Goal: Task Accomplishment & Management: Use online tool/utility

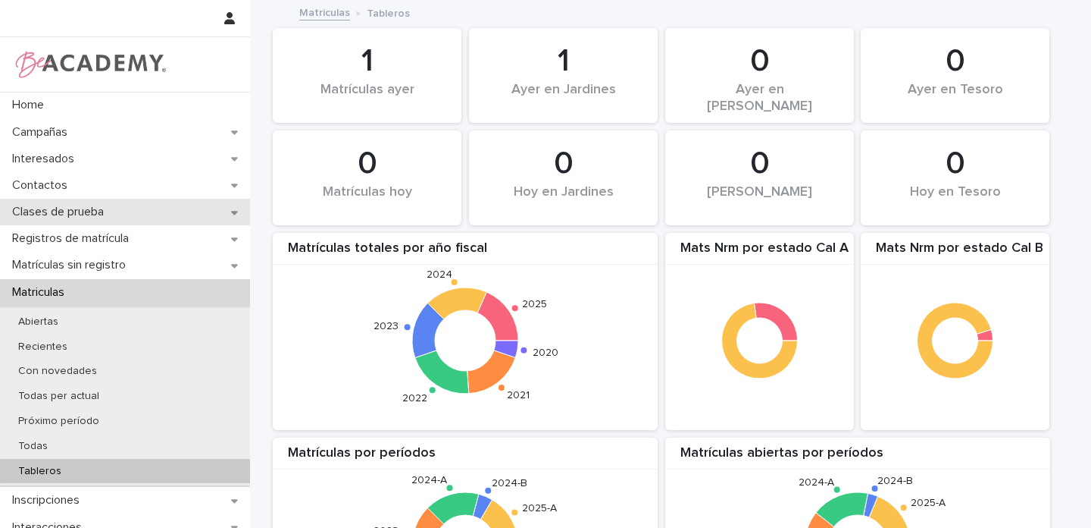
click at [231, 212] on icon at bounding box center [234, 212] width 7 height 11
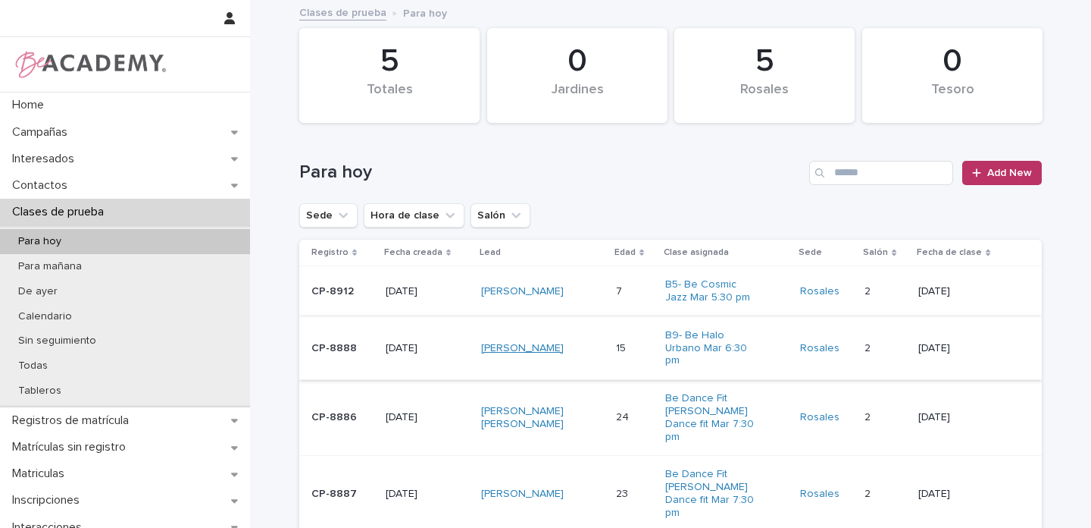
click at [520, 342] on link "[PERSON_NAME]" at bounding box center [522, 348] width 83 height 13
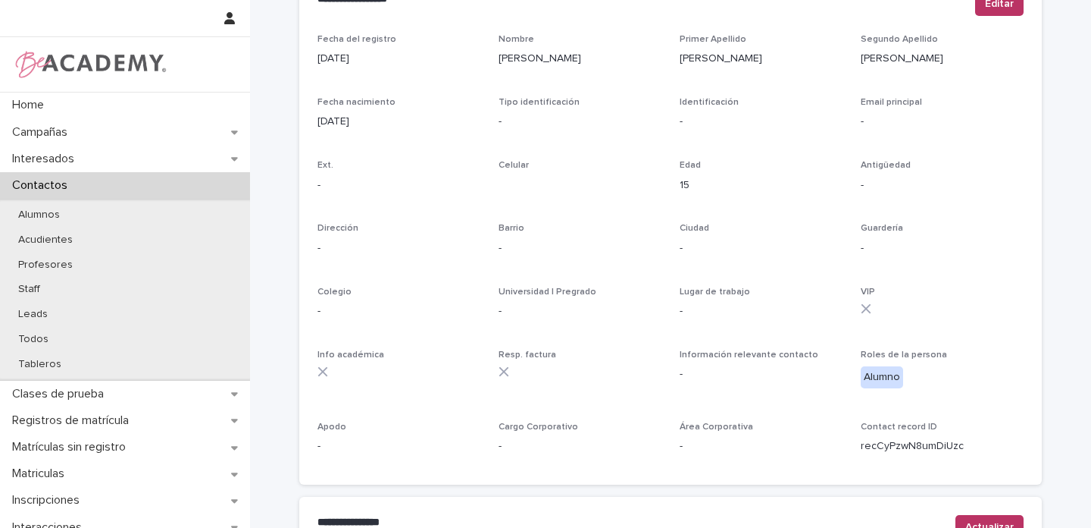
scroll to position [591, 0]
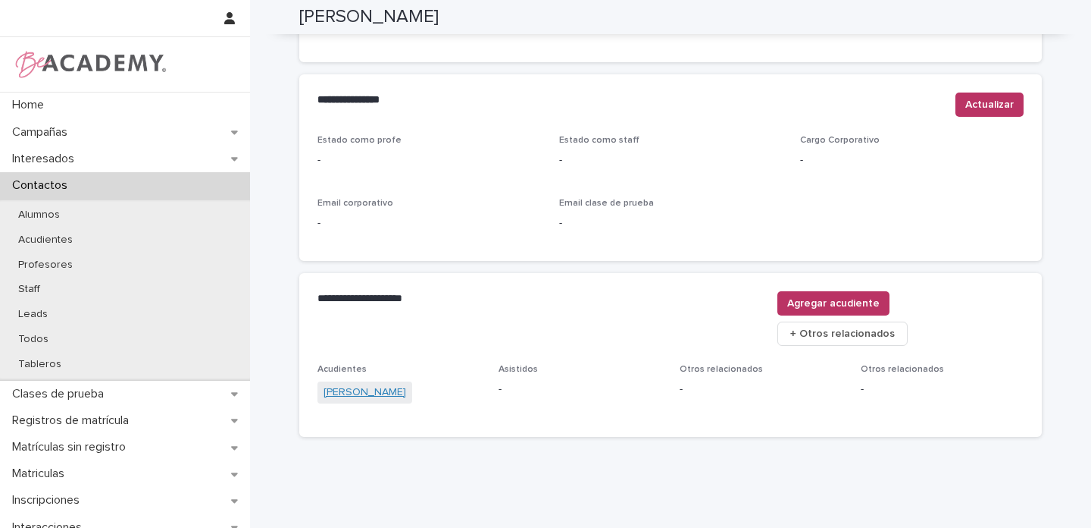
click at [383, 384] on link "[PERSON_NAME]" at bounding box center [365, 392] width 83 height 16
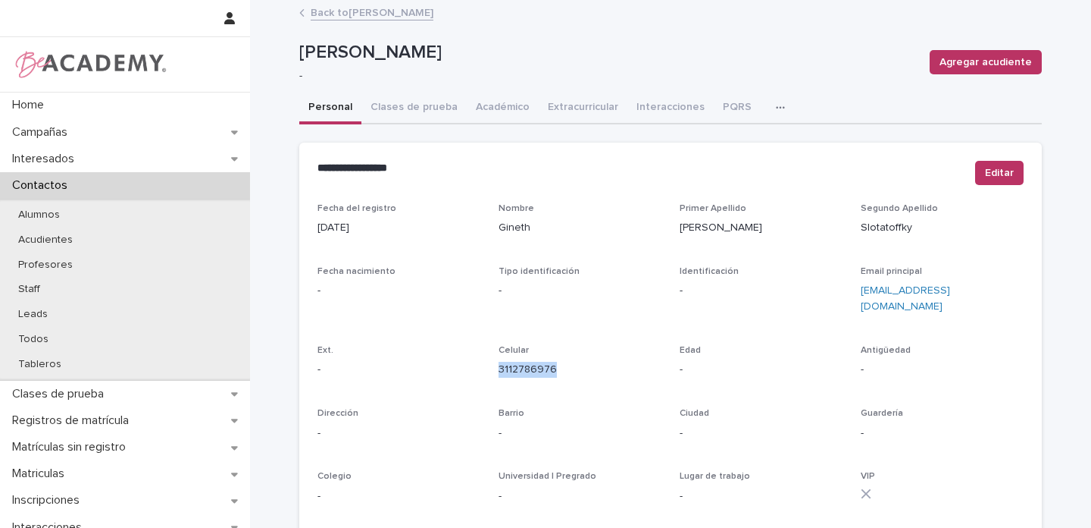
click at [405, 17] on link "Back to [PERSON_NAME]" at bounding box center [372, 11] width 123 height 17
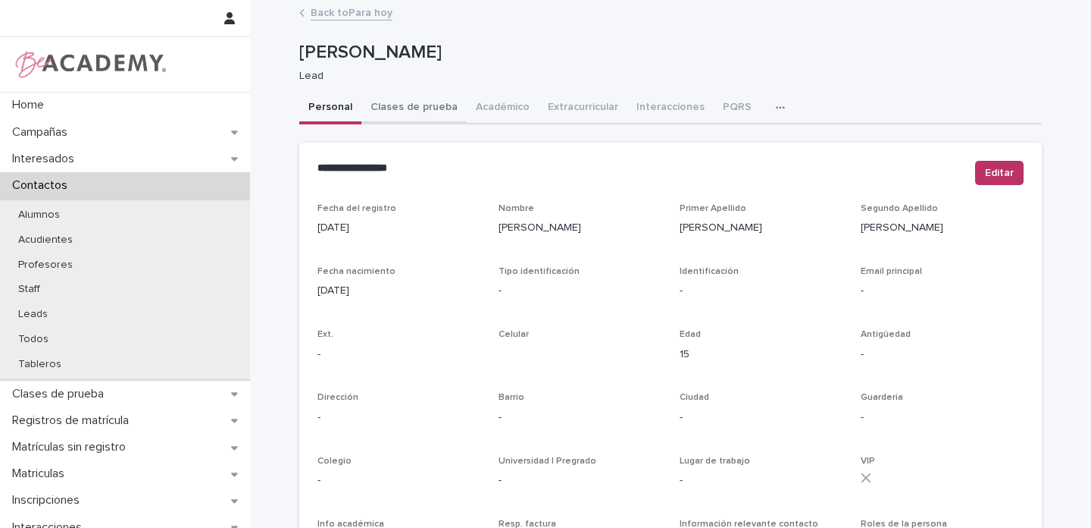
click at [422, 107] on button "Clases de prueba" at bounding box center [414, 108] width 105 height 32
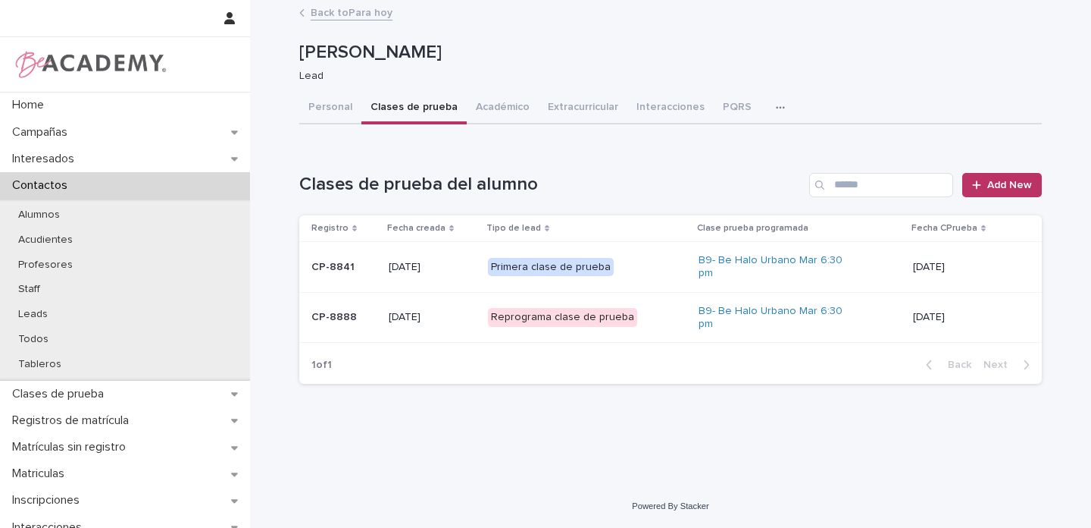
click at [665, 315] on div "Reprograma clase de prueba" at bounding box center [587, 317] width 199 height 31
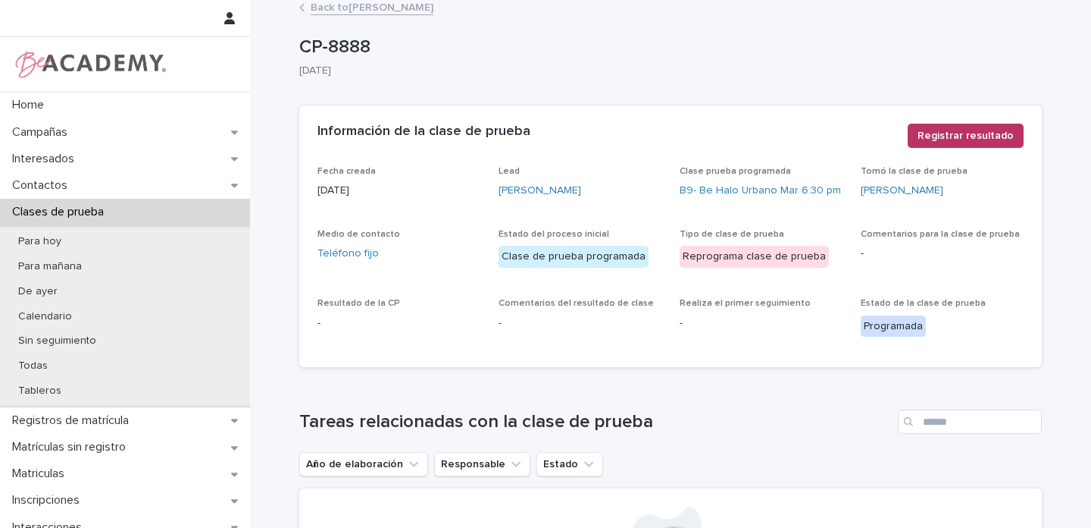
scroll to position [17, 0]
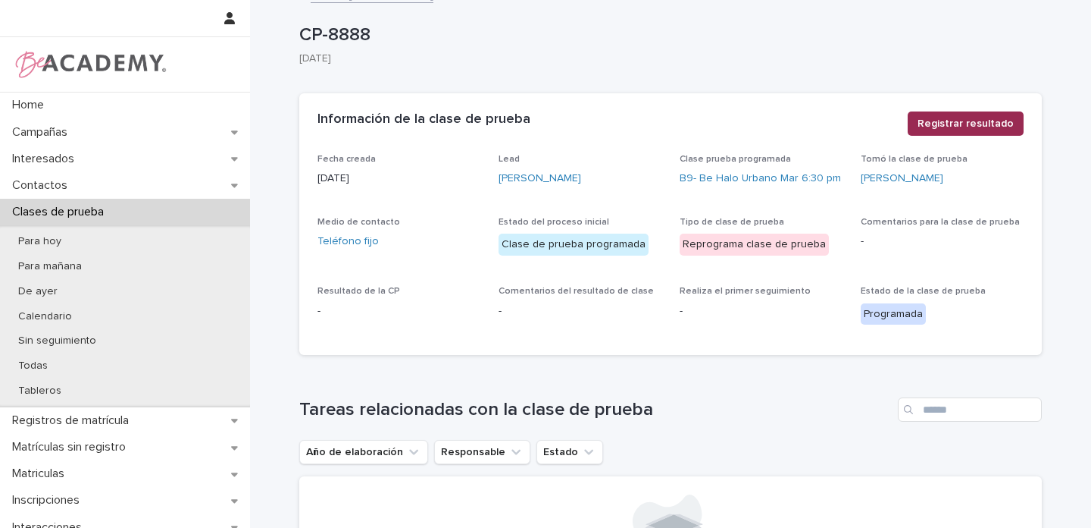
click at [965, 128] on span "Registrar resultado" at bounding box center [966, 123] width 96 height 15
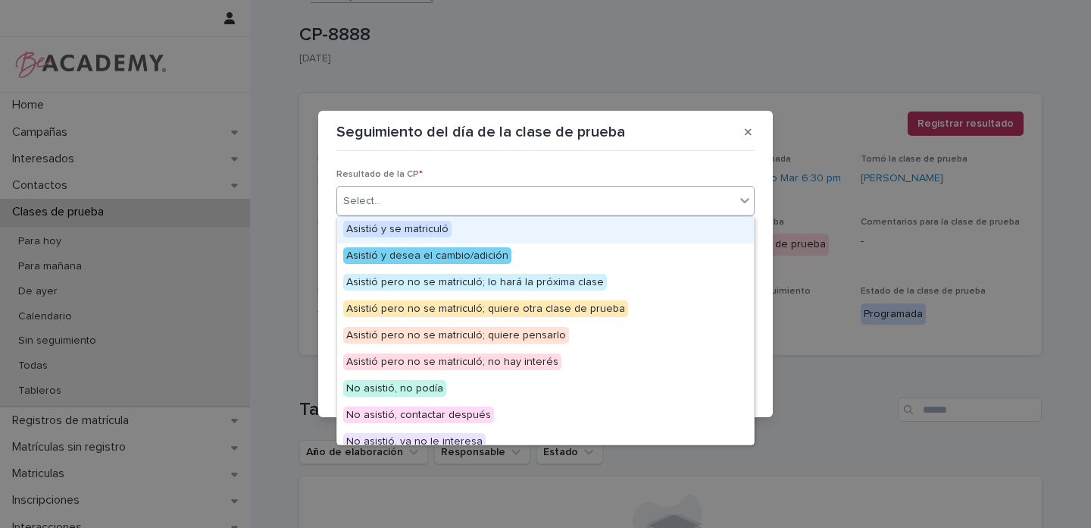
click at [365, 205] on div "Select..." at bounding box center [362, 201] width 38 height 16
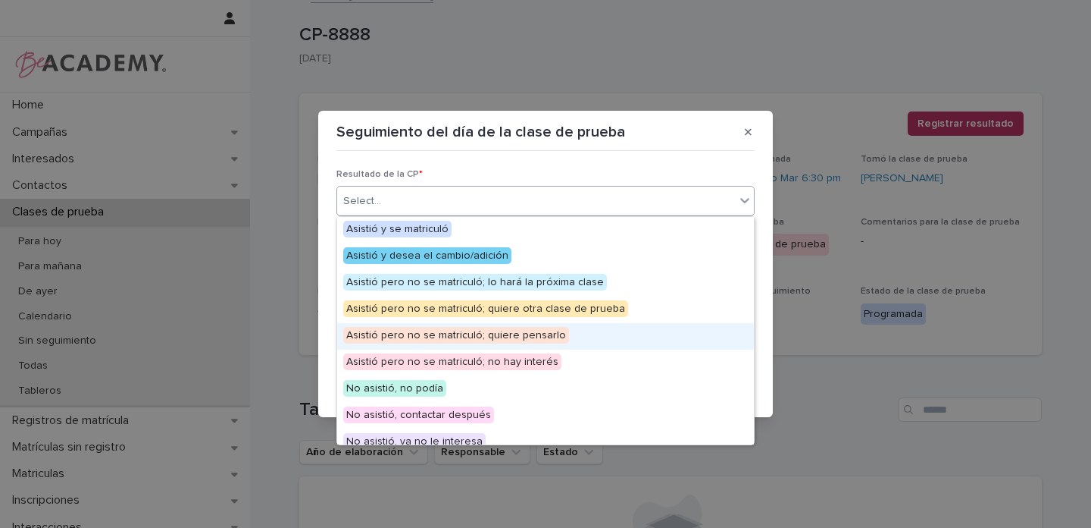
click at [527, 334] on span "Asistió pero no se matriculó; quiere pensarlo" at bounding box center [456, 335] width 226 height 17
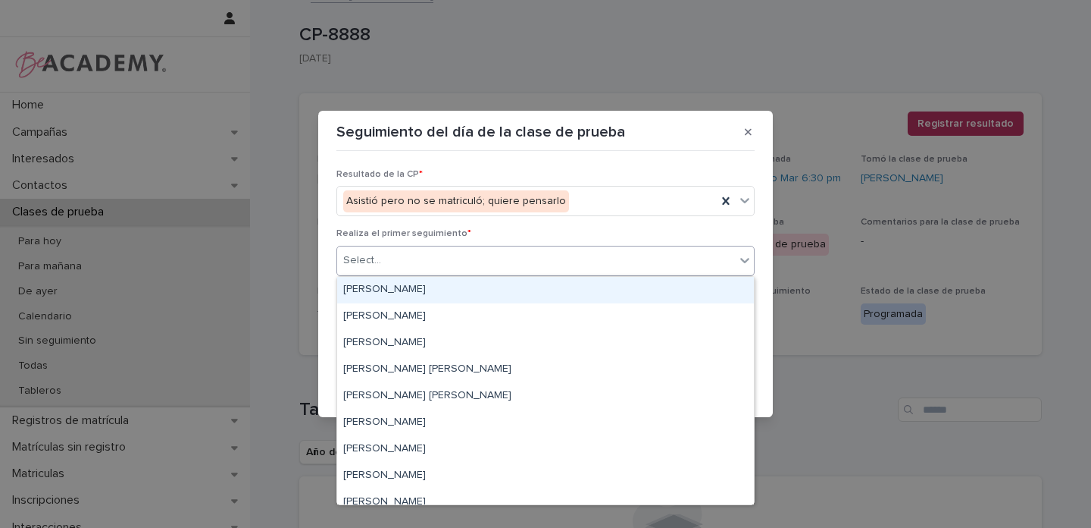
click at [384, 263] on div "Select..." at bounding box center [536, 260] width 398 height 25
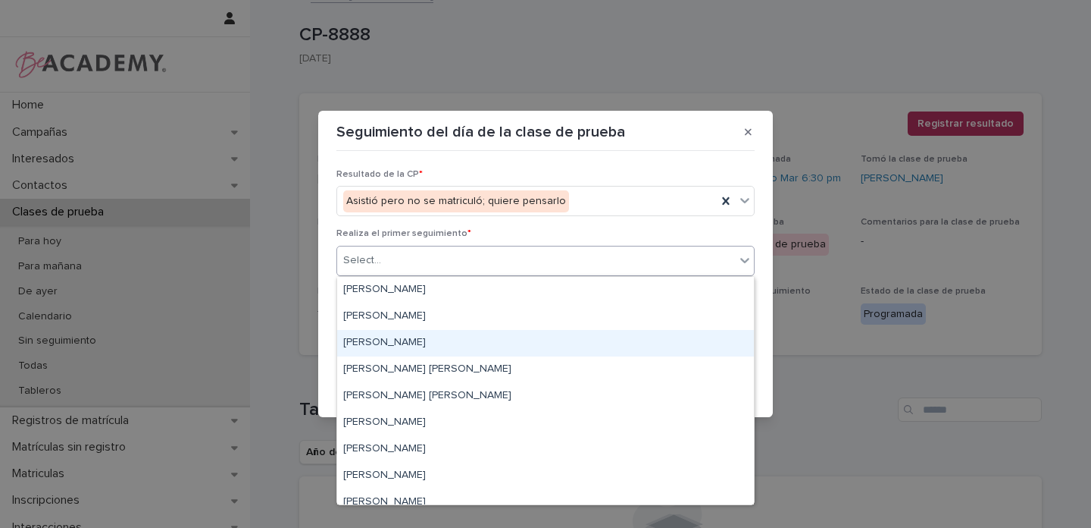
click at [389, 344] on div "[PERSON_NAME]" at bounding box center [545, 343] width 417 height 27
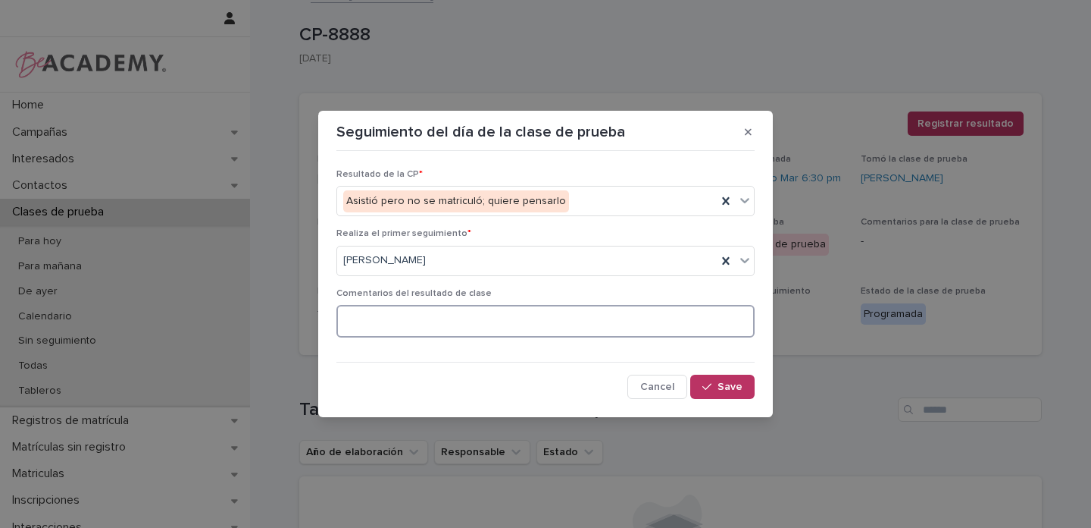
click at [391, 318] on textarea at bounding box center [546, 321] width 418 height 33
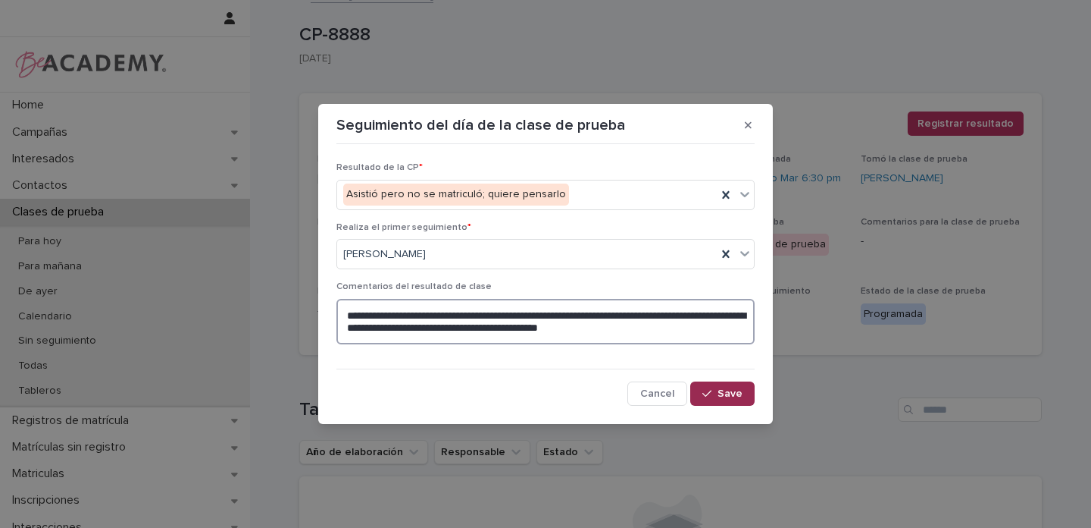
type textarea "**********"
click at [731, 392] on span "Save" at bounding box center [730, 393] width 25 height 11
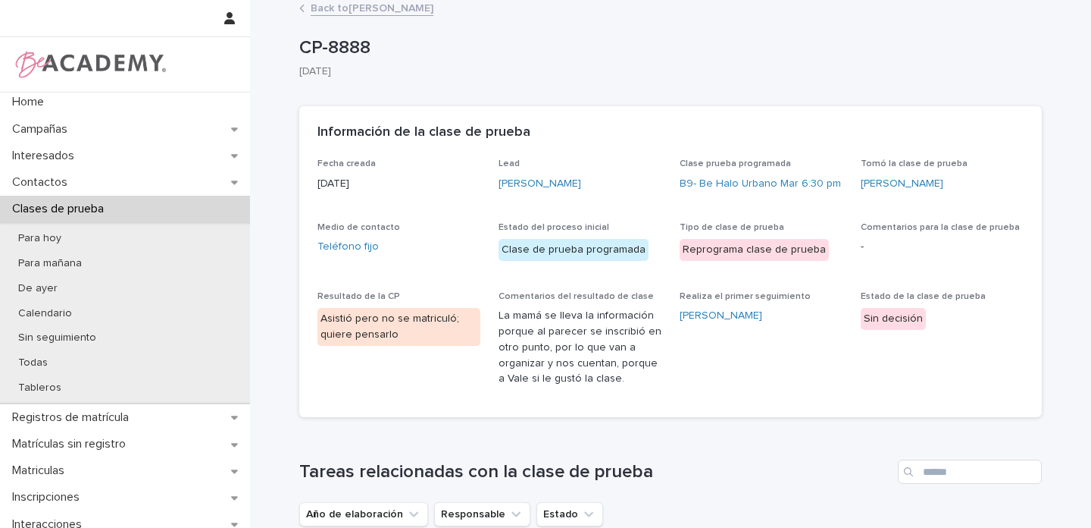
scroll to position [0, 0]
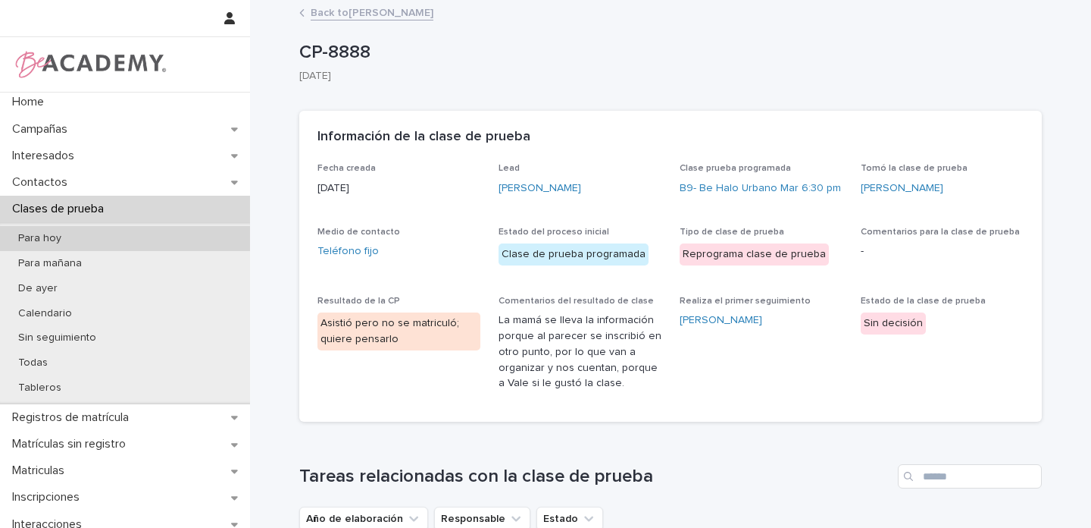
click at [50, 240] on p "Para hoy" at bounding box center [39, 238] width 67 height 13
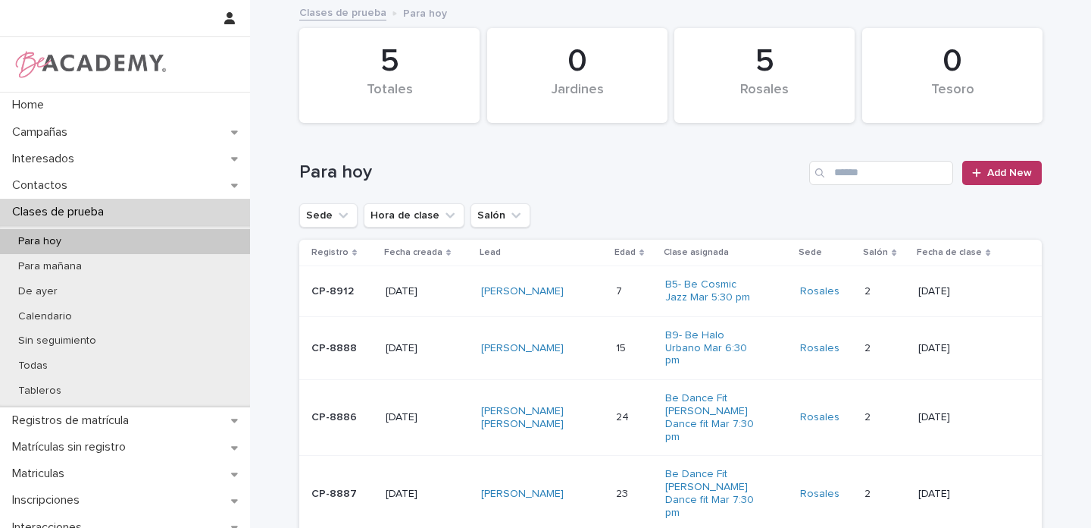
click at [571, 283] on div "[PERSON_NAME]" at bounding box center [542, 291] width 123 height 25
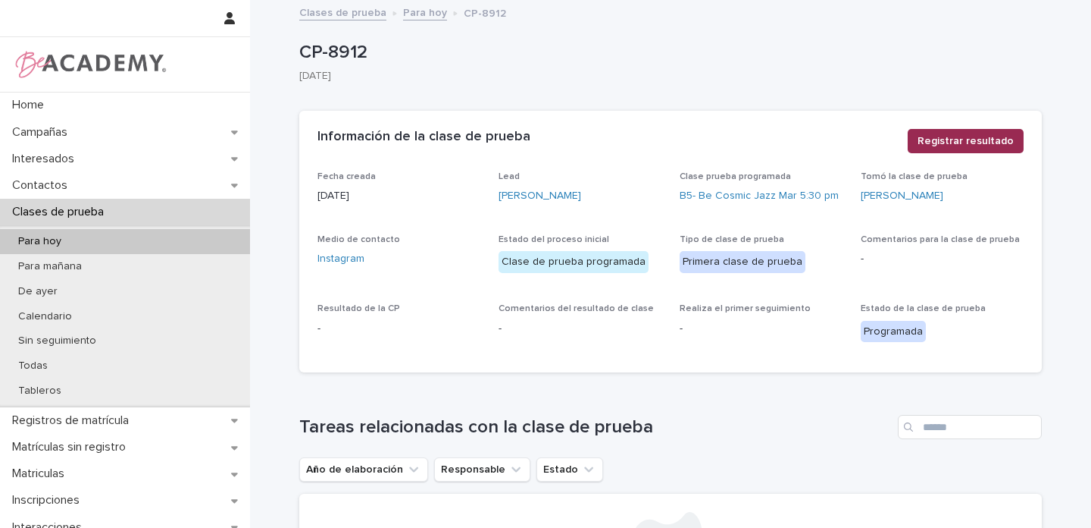
click at [947, 143] on span "Registrar resultado" at bounding box center [966, 140] width 96 height 15
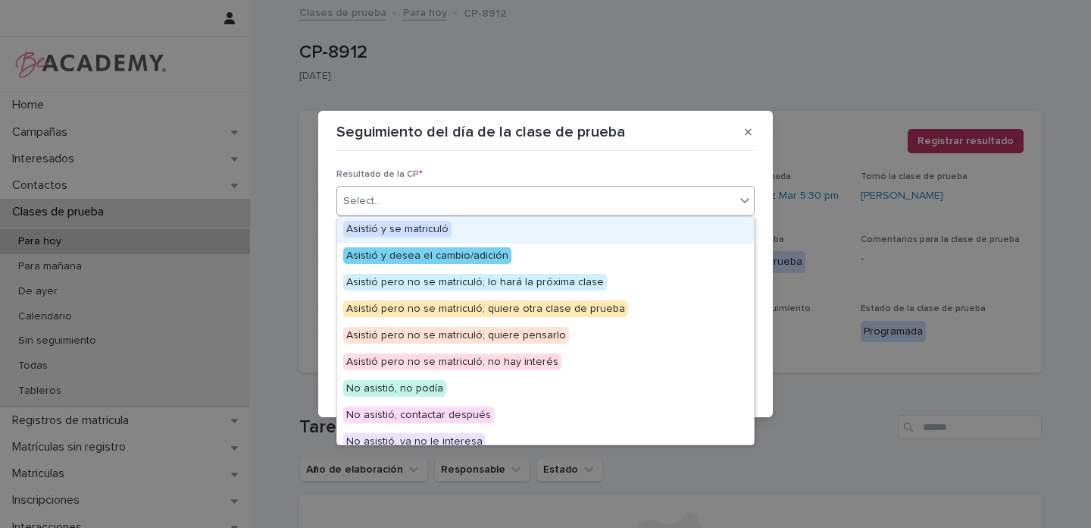
click at [393, 203] on div "Select..." at bounding box center [536, 201] width 398 height 25
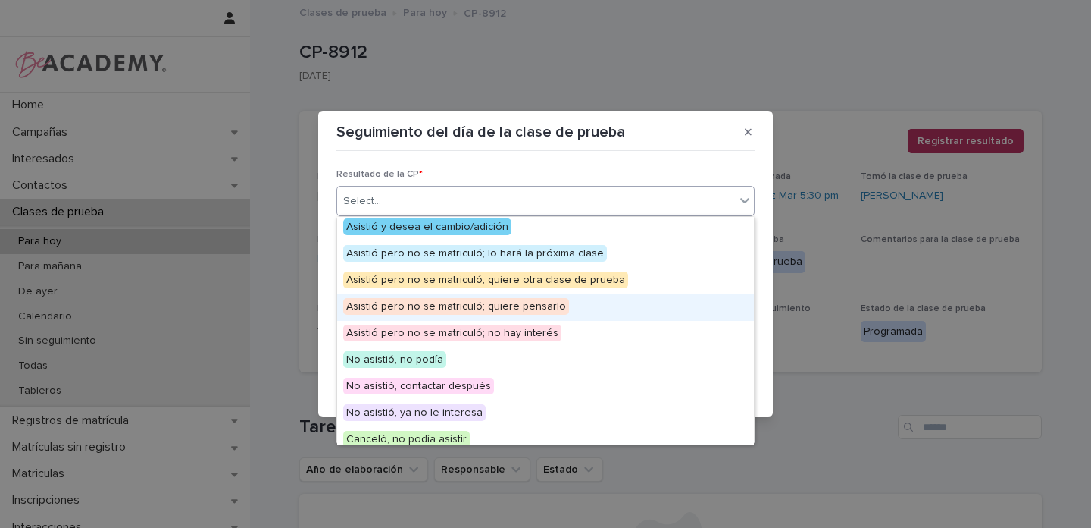
scroll to position [32, 0]
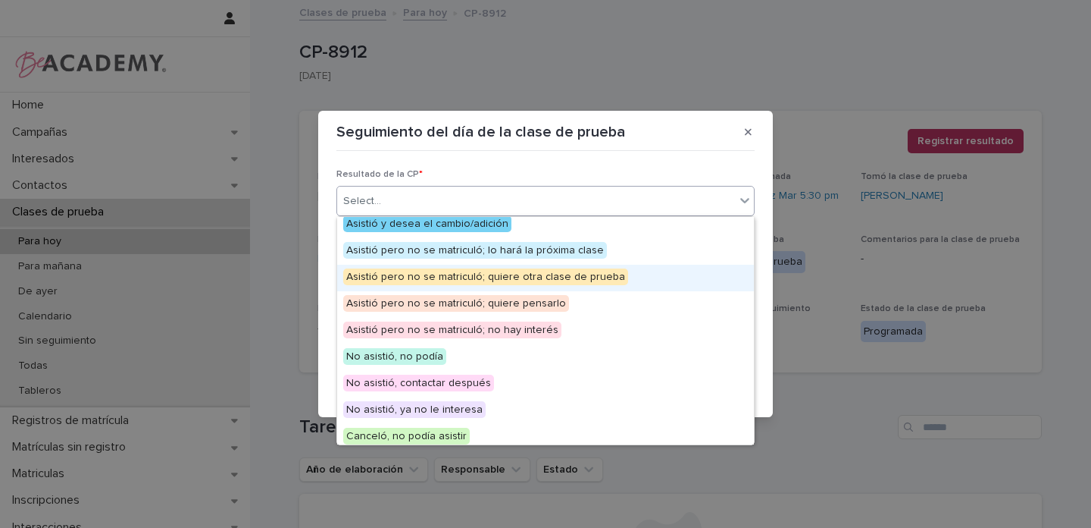
click at [517, 277] on span "Asistió pero no se matriculó; quiere otra clase de prueba" at bounding box center [485, 276] width 285 height 17
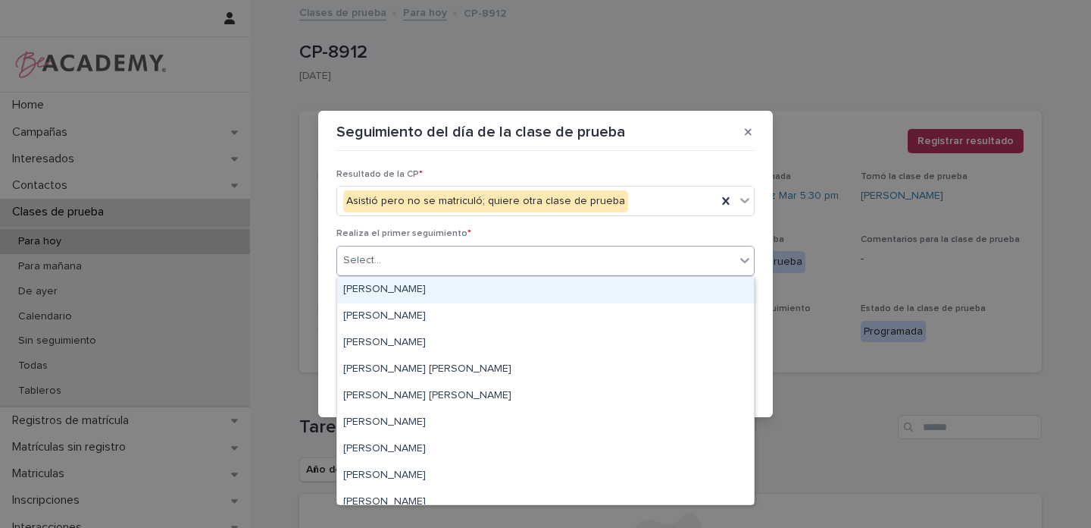
click at [376, 250] on div "Select..." at bounding box center [536, 260] width 398 height 25
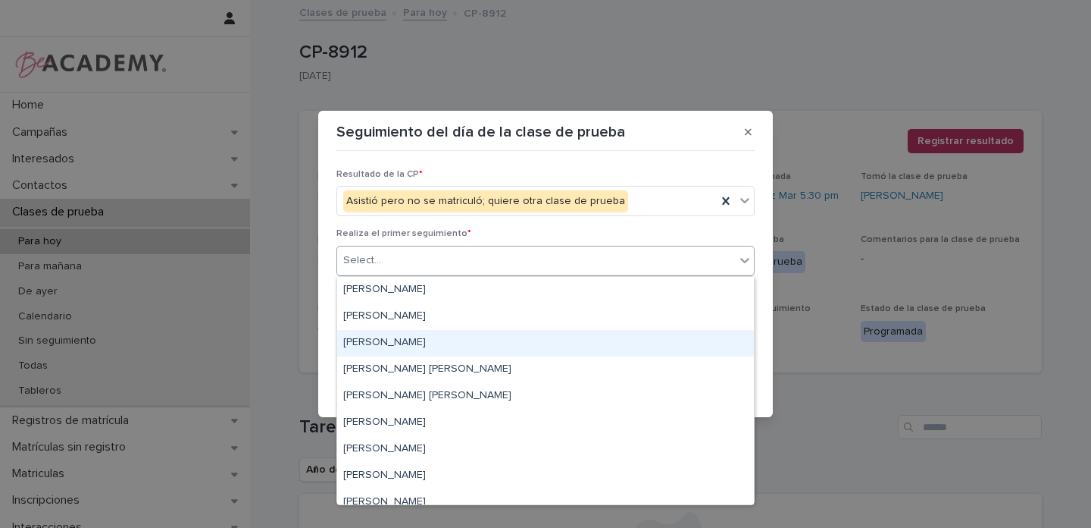
click at [368, 342] on div "[PERSON_NAME] [PERSON_NAME] [PERSON_NAME] [PERSON_NAME] [PERSON_NAME] Rico [PER…" at bounding box center [545, 390] width 417 height 227
click at [377, 336] on div "[PERSON_NAME]" at bounding box center [545, 340] width 417 height 27
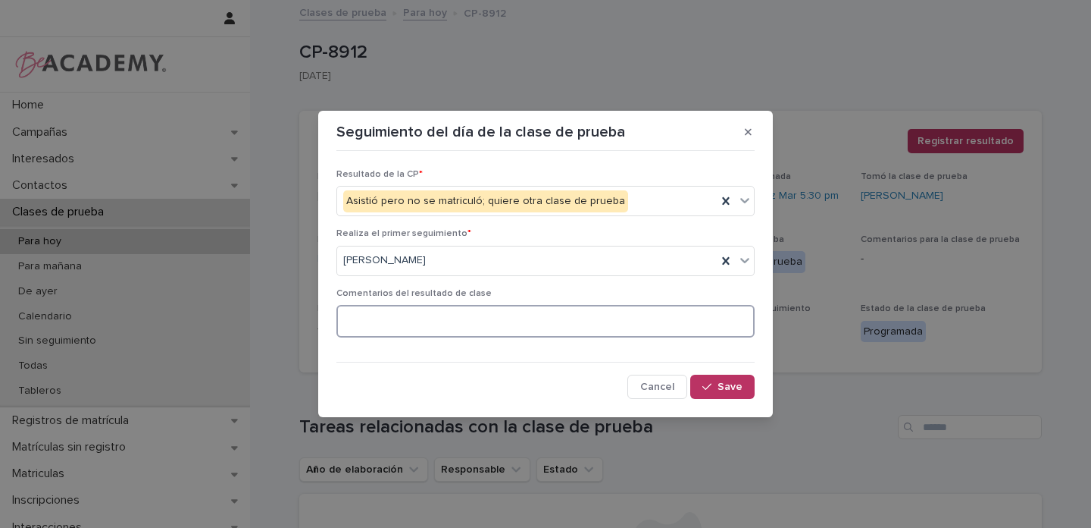
click at [411, 326] on textarea at bounding box center [546, 321] width 418 height 33
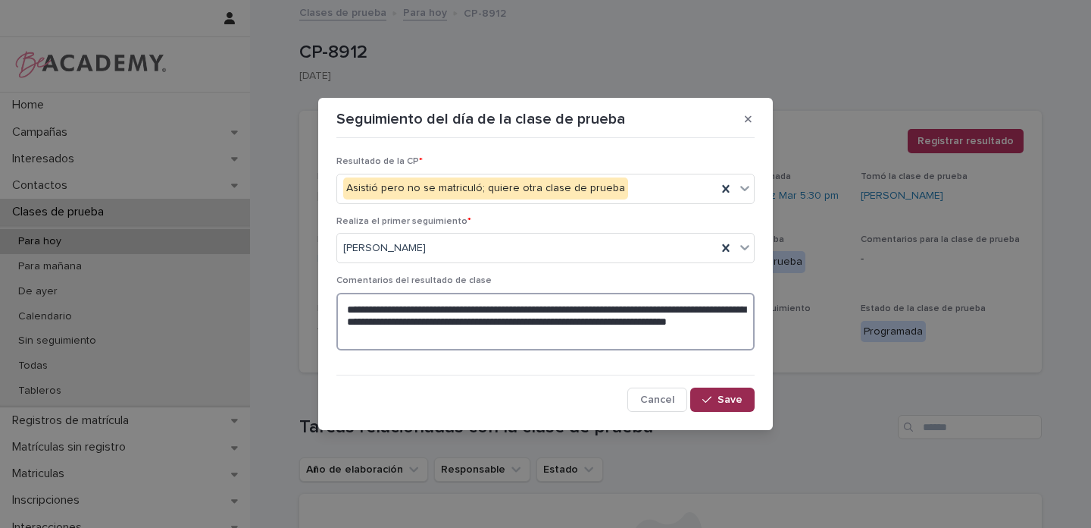
type textarea "**********"
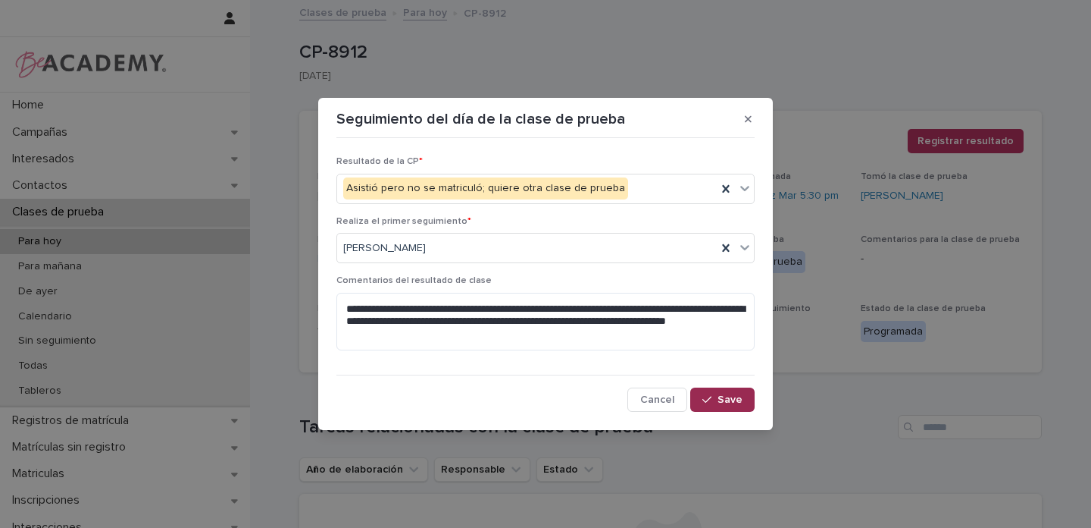
click at [734, 399] on span "Save" at bounding box center [730, 399] width 25 height 11
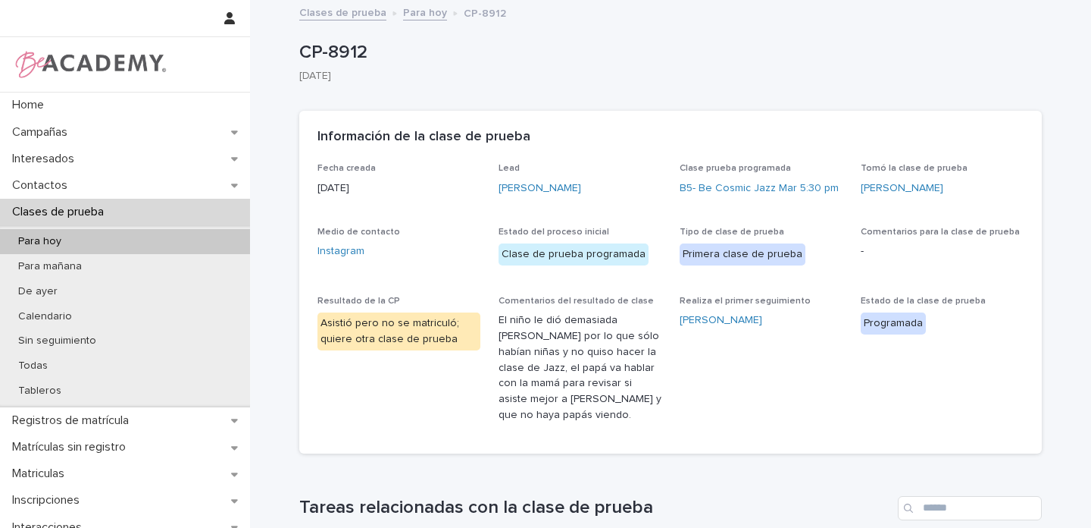
click at [52, 238] on p "Para hoy" at bounding box center [39, 241] width 67 height 13
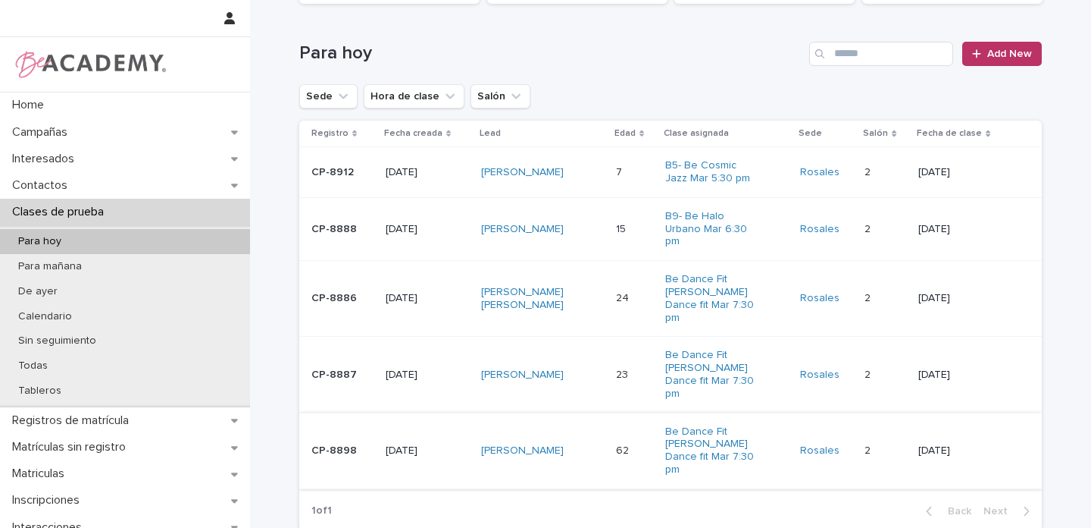
scroll to position [201, 0]
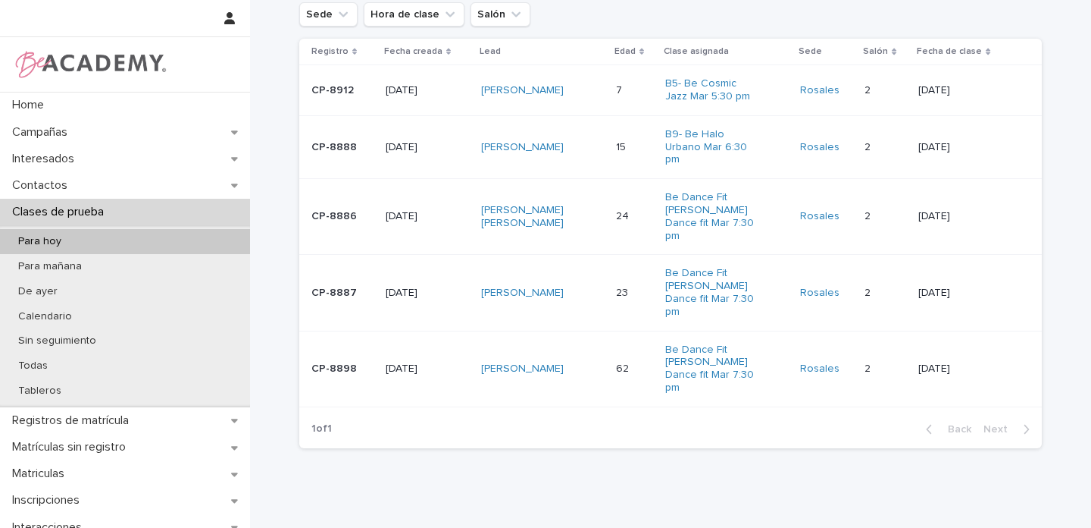
click at [575, 198] on div "[PERSON_NAME] [PERSON_NAME]" at bounding box center [542, 217] width 123 height 38
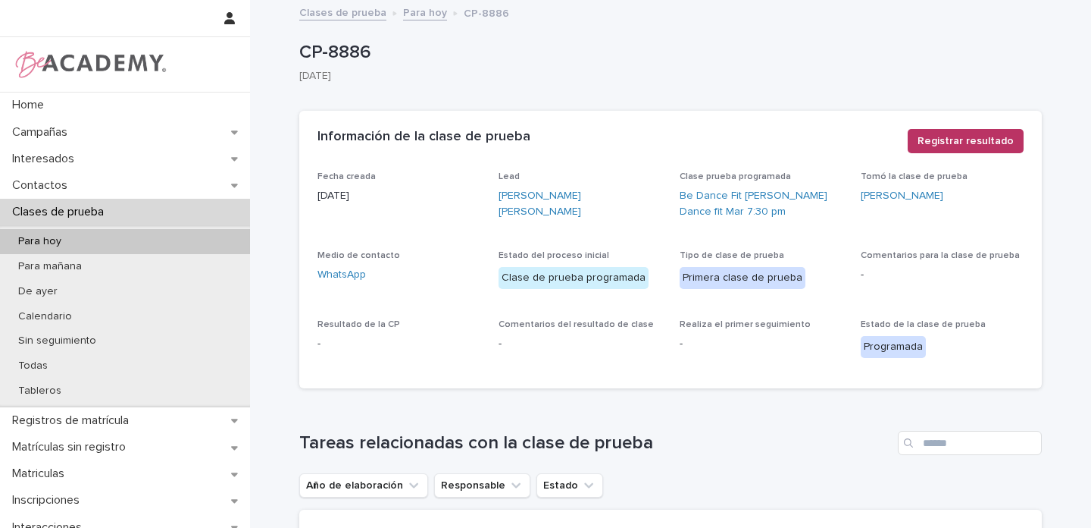
scroll to position [3, 0]
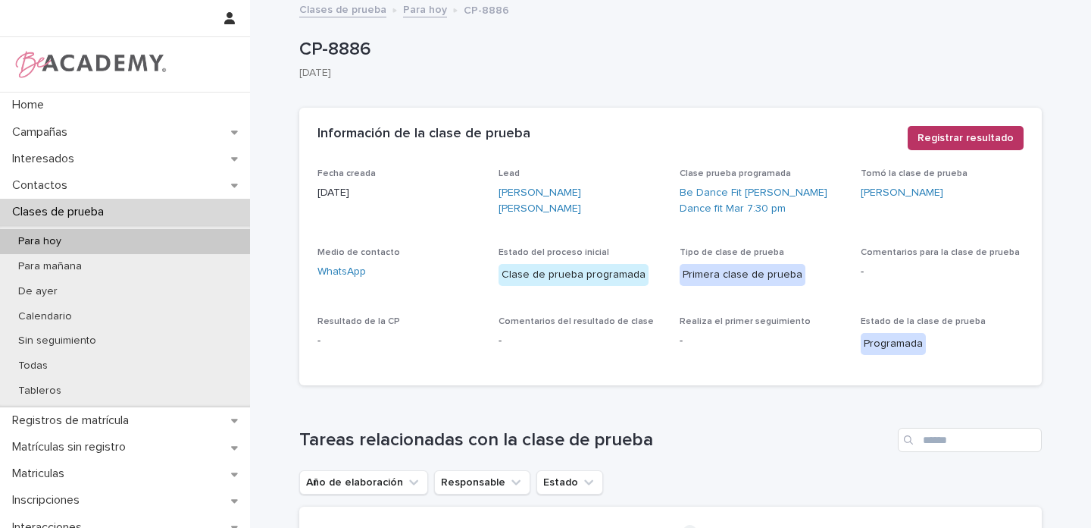
click at [468, 200] on p "[DATE]" at bounding box center [399, 193] width 163 height 16
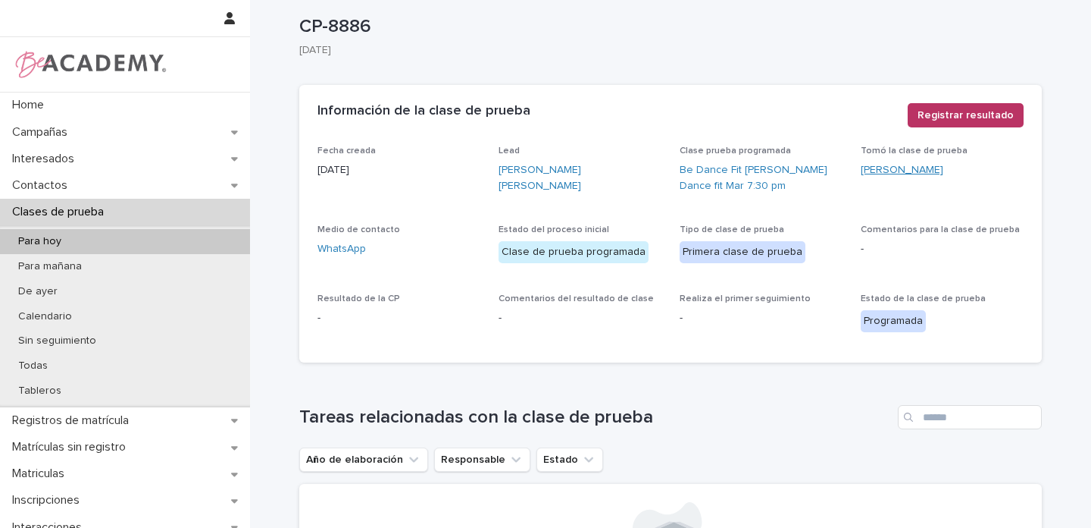
scroll to position [98, 0]
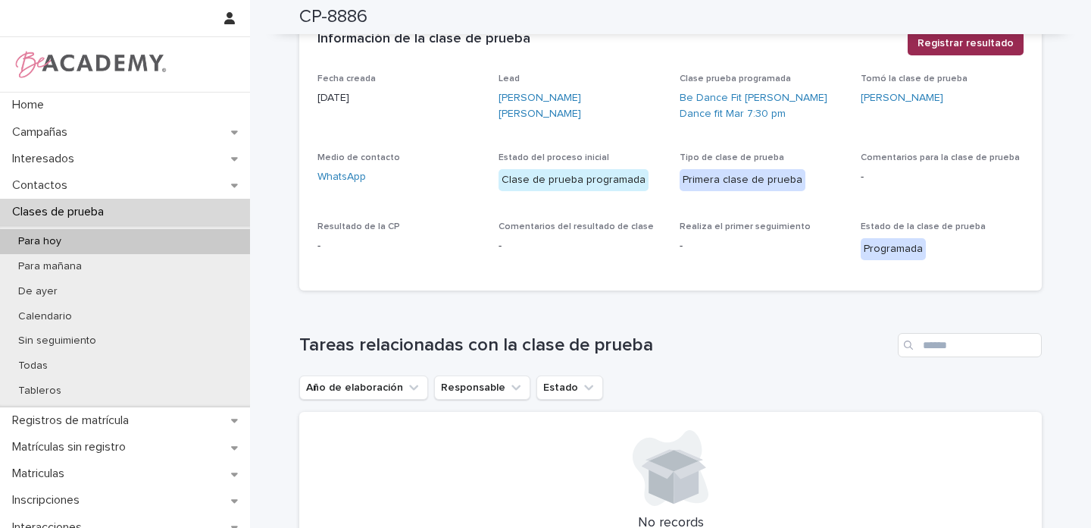
click at [960, 39] on span "Registrar resultado" at bounding box center [966, 43] width 96 height 15
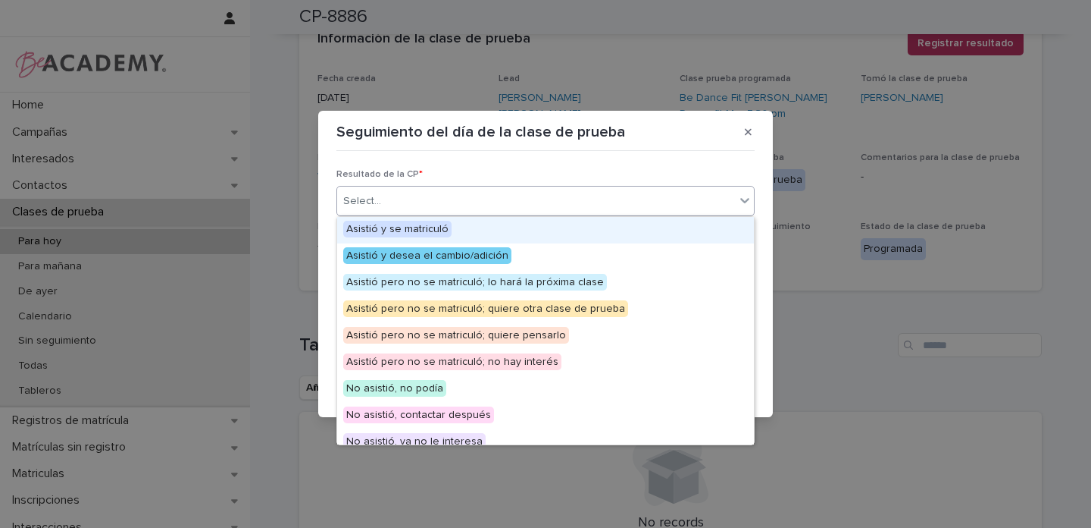
click at [374, 196] on div "Select..." at bounding box center [362, 201] width 38 height 16
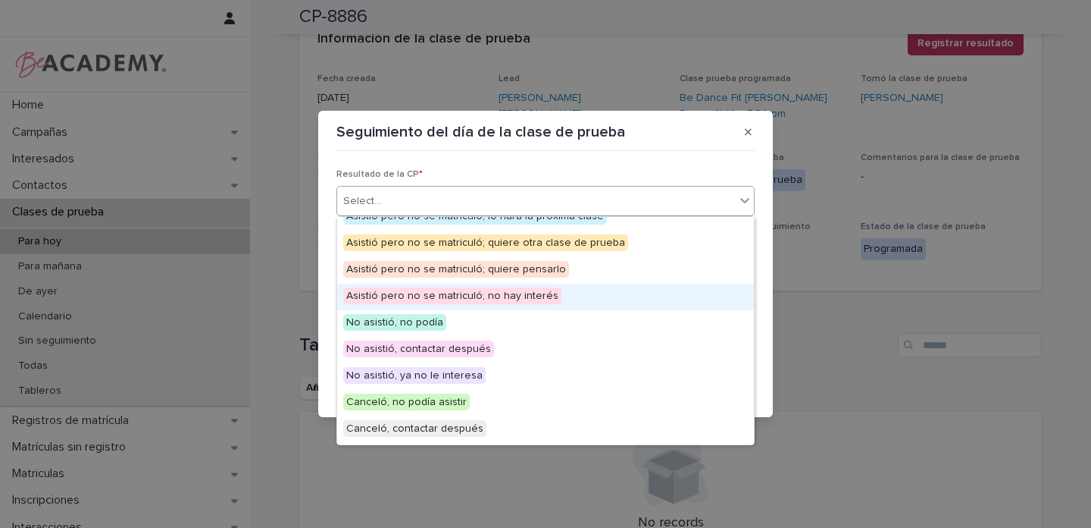
scroll to position [69, 0]
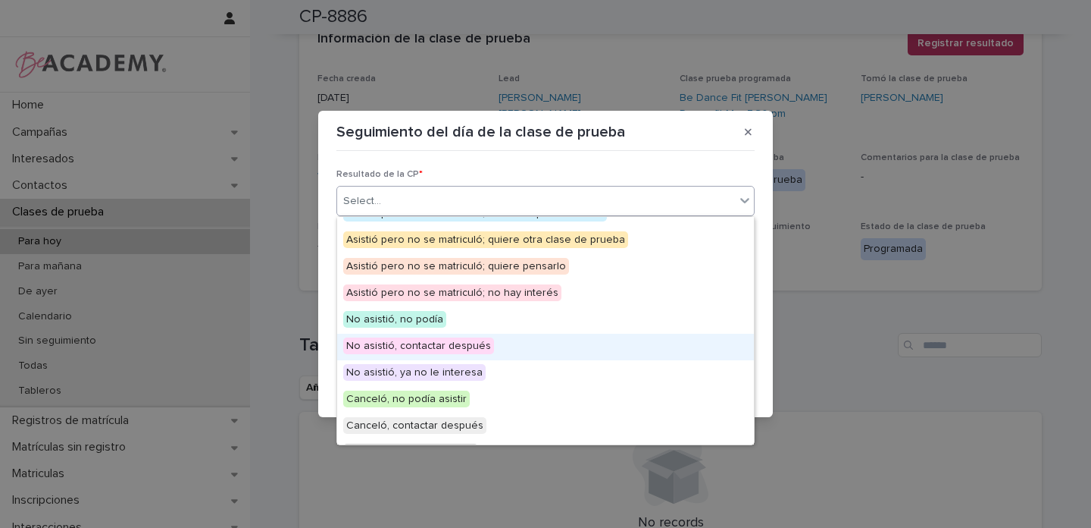
click at [470, 346] on span "No asistió, contactar después" at bounding box center [418, 345] width 151 height 17
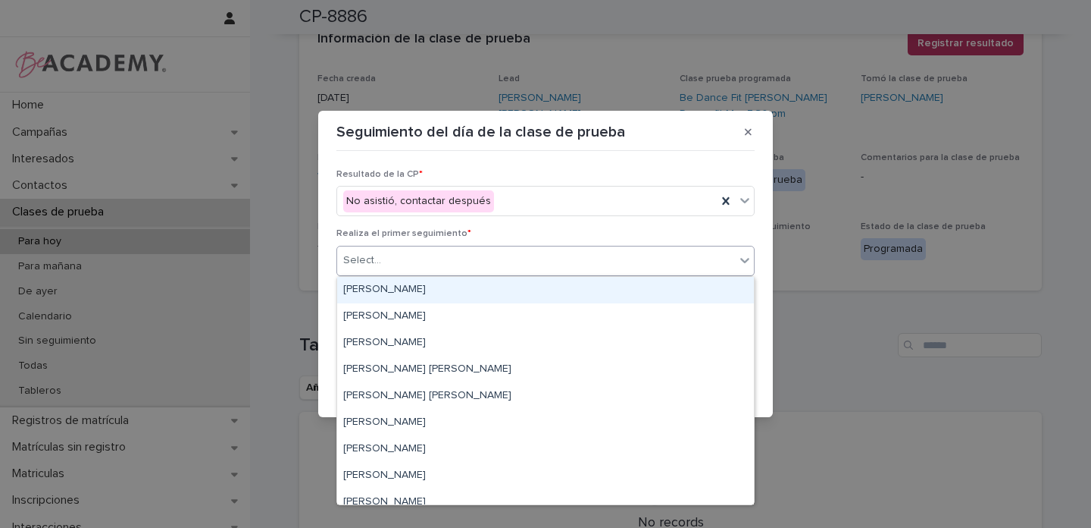
click at [396, 258] on div "Select..." at bounding box center [536, 260] width 398 height 25
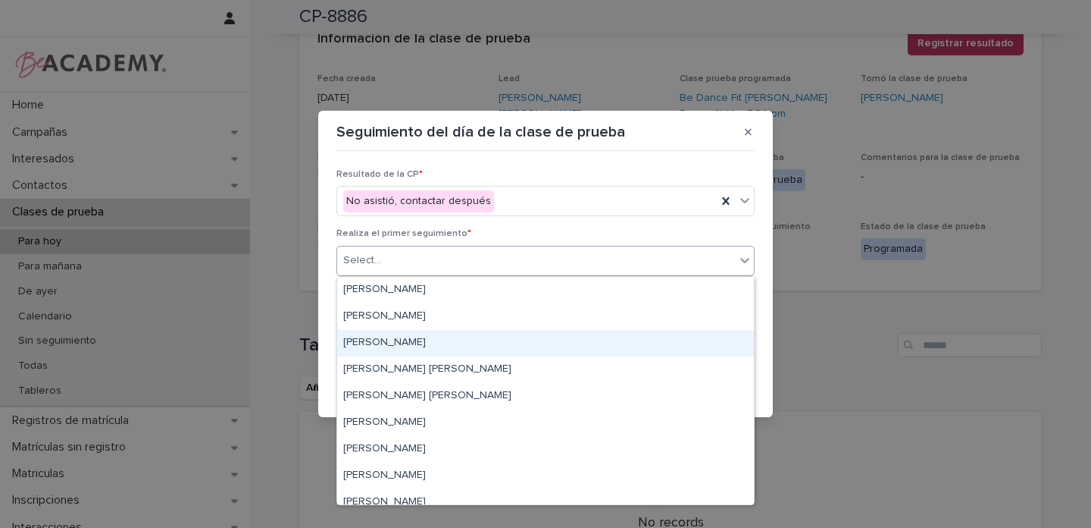
click at [375, 340] on div "[PERSON_NAME]" at bounding box center [545, 343] width 417 height 27
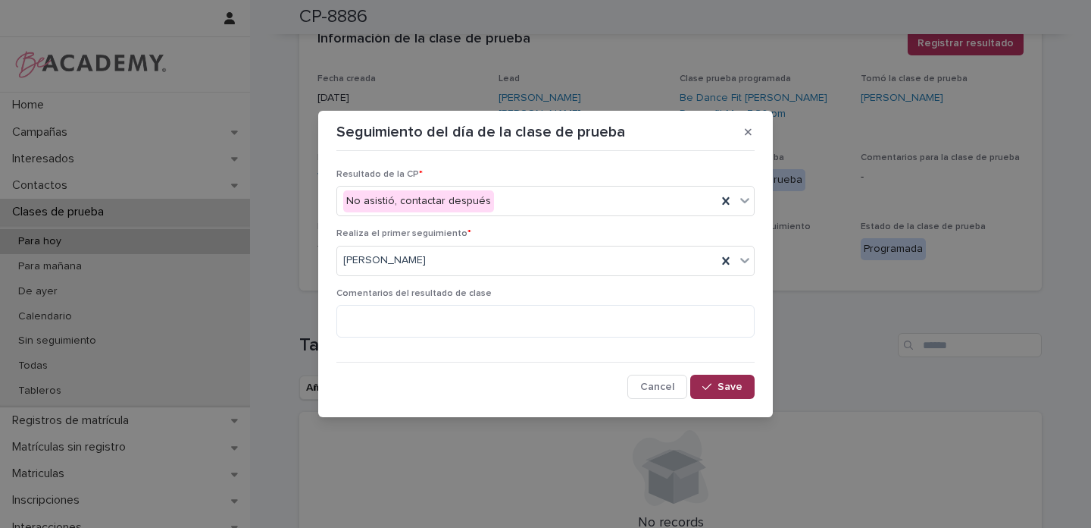
click at [725, 384] on span "Save" at bounding box center [730, 386] width 25 height 11
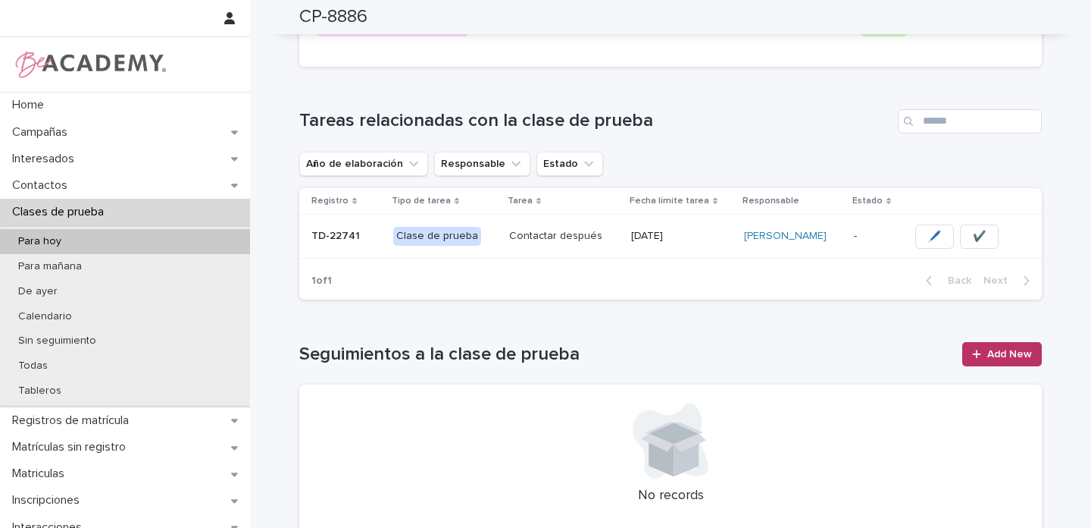
scroll to position [0, 0]
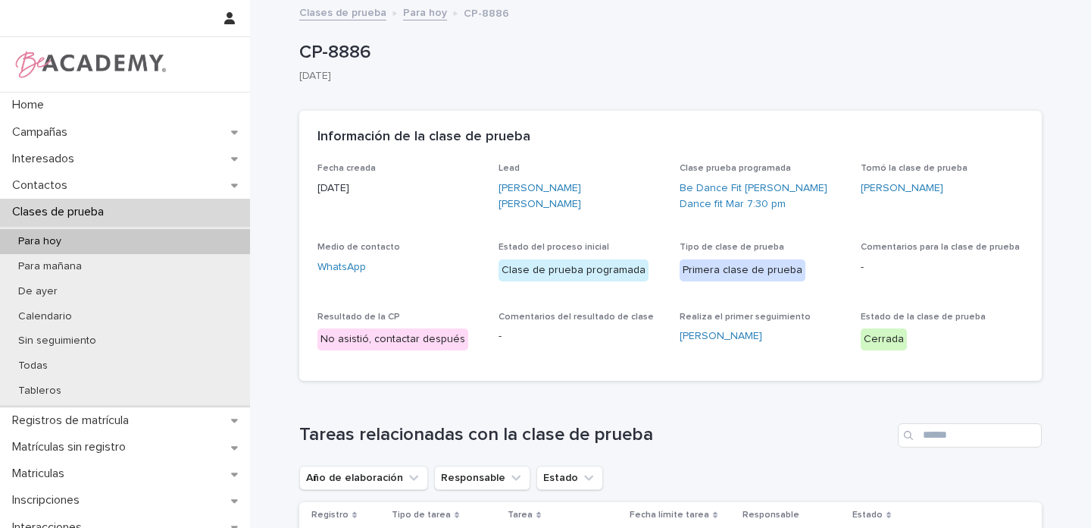
click at [422, 14] on link "Para hoy" at bounding box center [425, 11] width 44 height 17
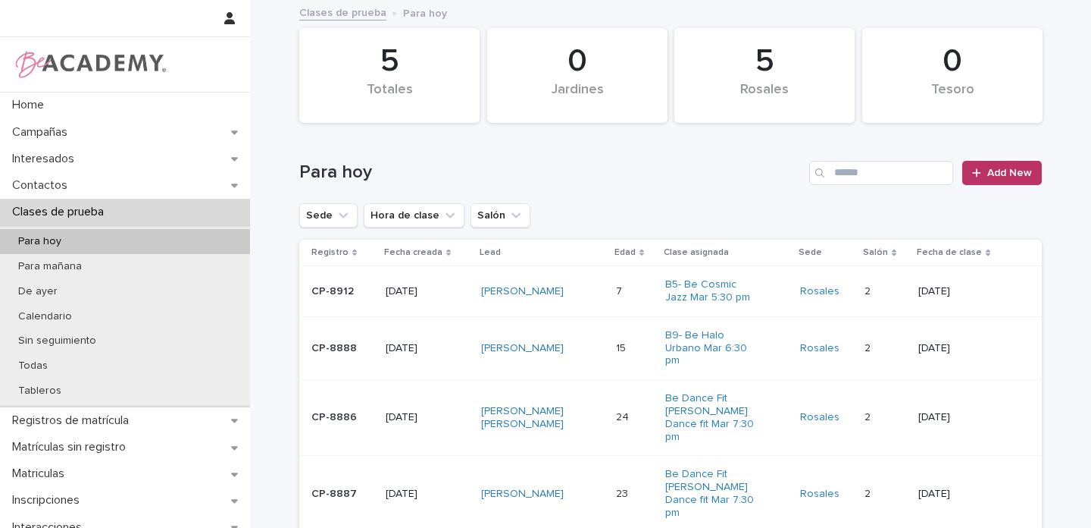
scroll to position [85, 0]
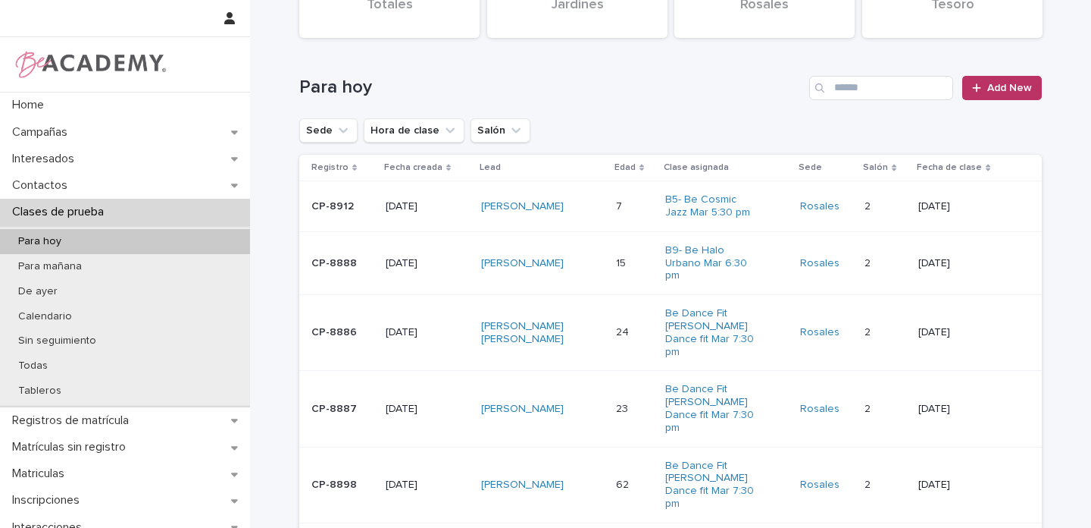
click at [571, 396] on div "[PERSON_NAME]" at bounding box center [542, 408] width 123 height 25
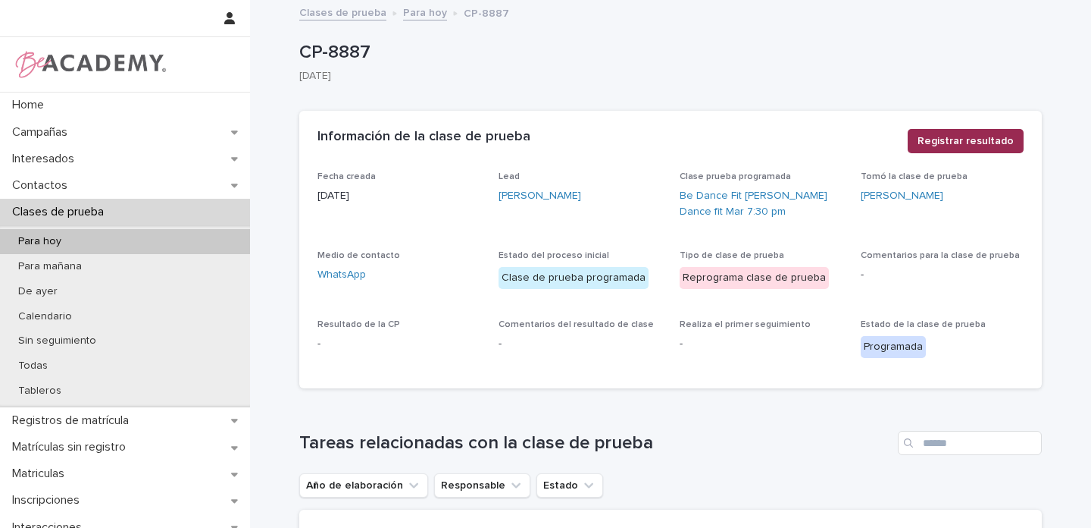
click at [993, 145] on span "Registrar resultado" at bounding box center [966, 140] width 96 height 15
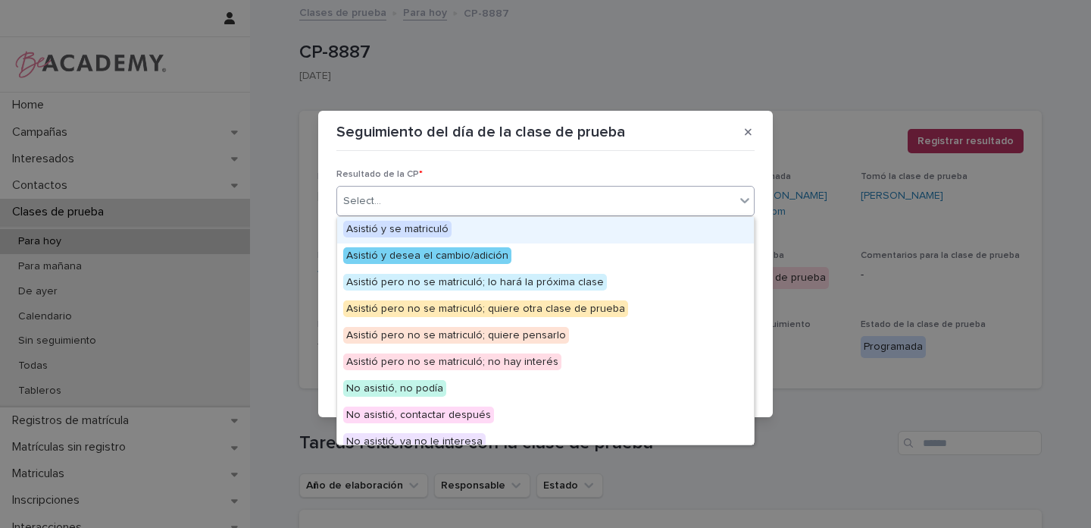
click at [399, 202] on div "Select..." at bounding box center [536, 201] width 398 height 25
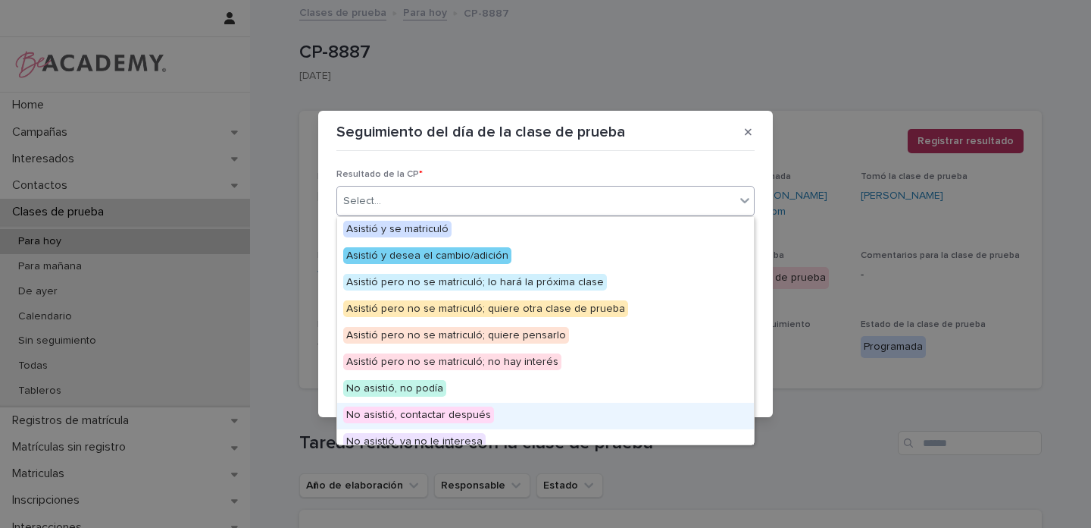
click at [418, 414] on span "No asistió, contactar después" at bounding box center [418, 414] width 151 height 17
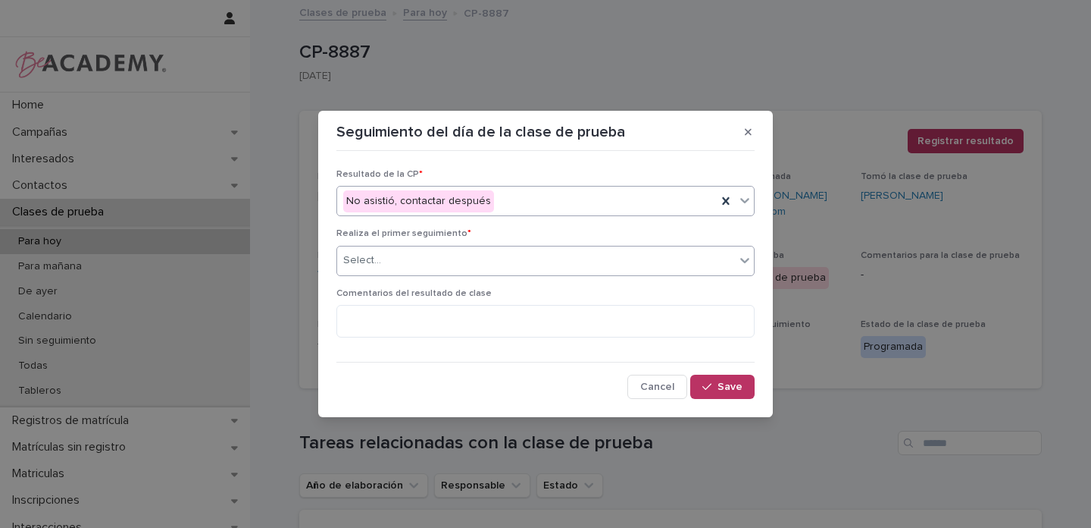
click at [367, 262] on div "Select..." at bounding box center [362, 260] width 38 height 16
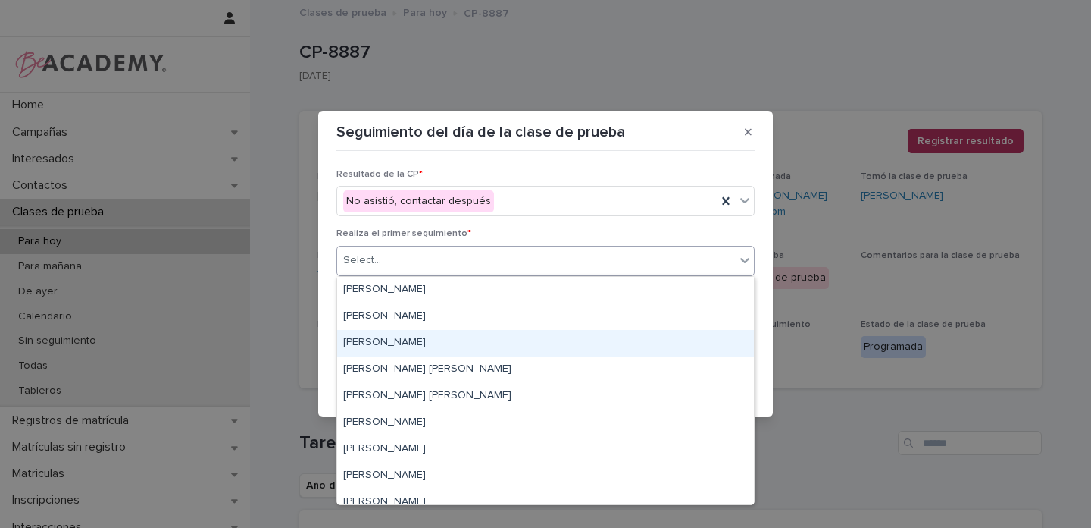
click at [387, 341] on div "[PERSON_NAME]" at bounding box center [545, 343] width 417 height 27
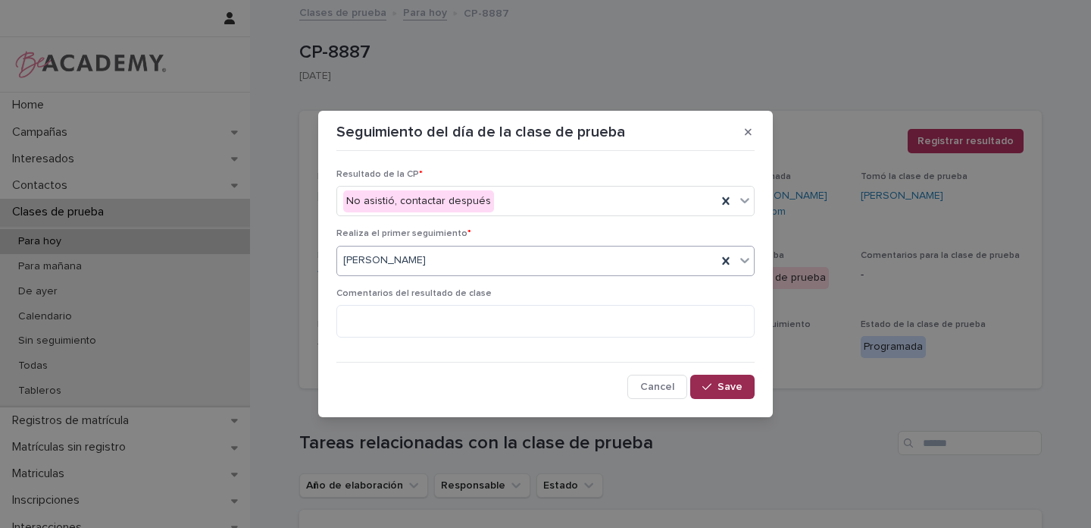
click at [717, 387] on div "button" at bounding box center [710, 386] width 15 height 11
